Goal: Entertainment & Leisure: Consume media (video, audio)

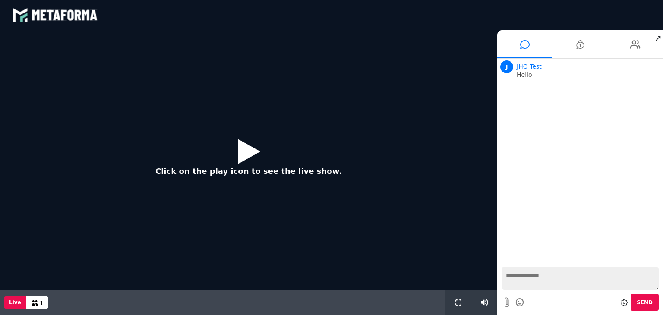
click at [245, 154] on icon at bounding box center [249, 151] width 22 height 28
click at [247, 149] on icon at bounding box center [249, 151] width 22 height 28
